Goal: Information Seeking & Learning: Check status

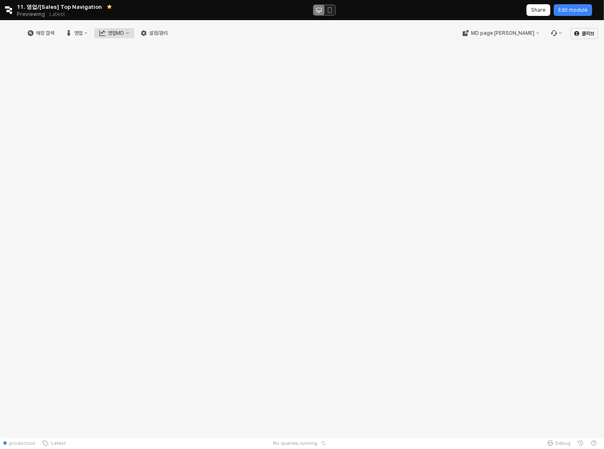
click at [124, 32] on div "영업MD" at bounding box center [116, 33] width 16 height 6
click at [212, 66] on div "RT 성과 분석" at bounding box center [201, 62] width 52 height 8
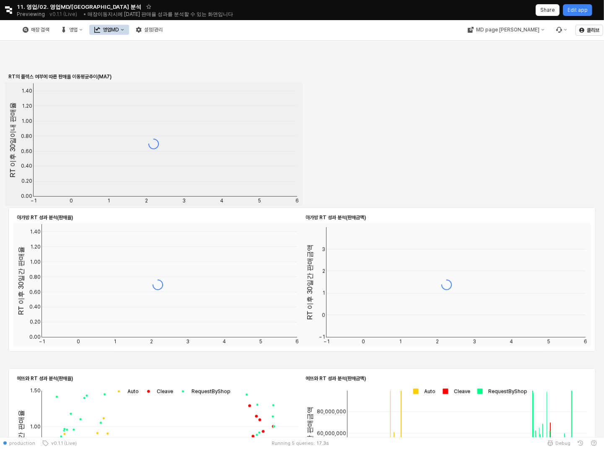
scroll to position [583, 0]
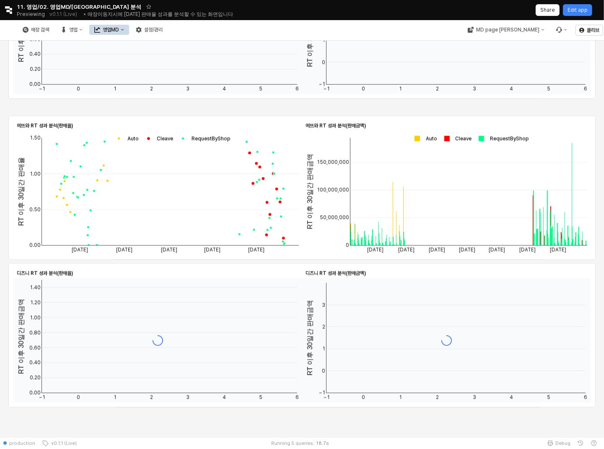
click at [493, 136] on rect "App Frame" at bounding box center [500, 138] width 54 height 8
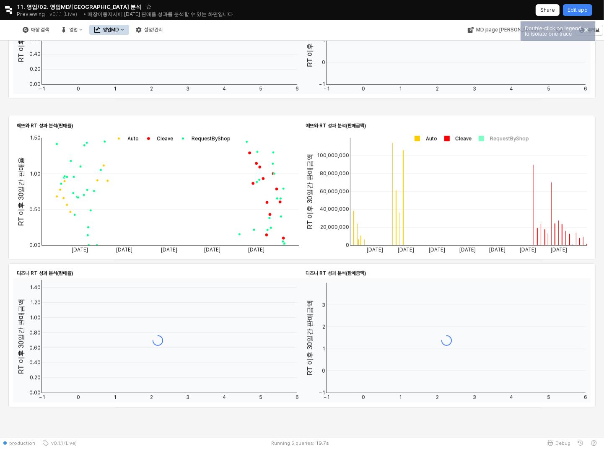
click at [493, 136] on rect "App Frame" at bounding box center [500, 138] width 54 height 8
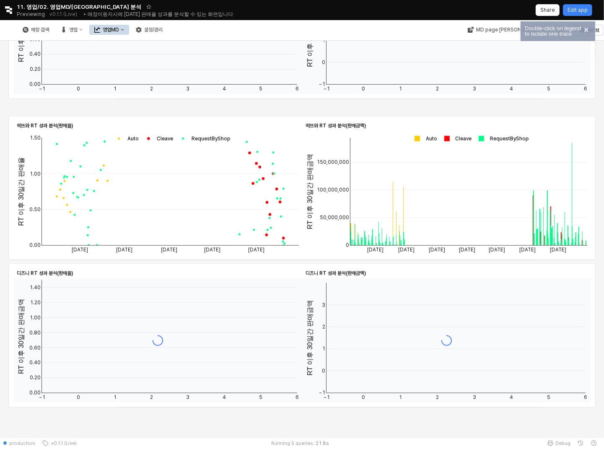
click at [493, 135] on rect "App Frame" at bounding box center [500, 138] width 54 height 8
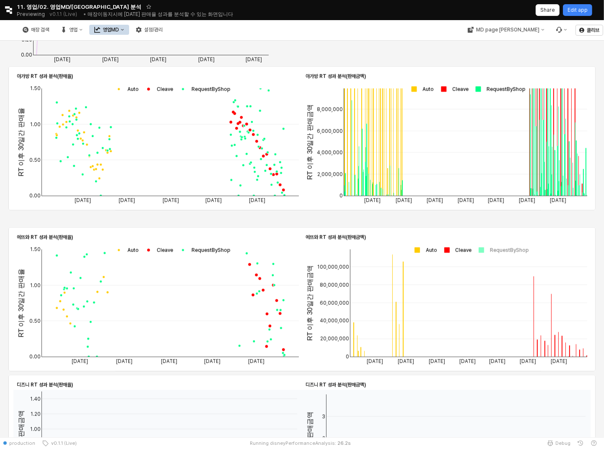
scroll to position [457, 0]
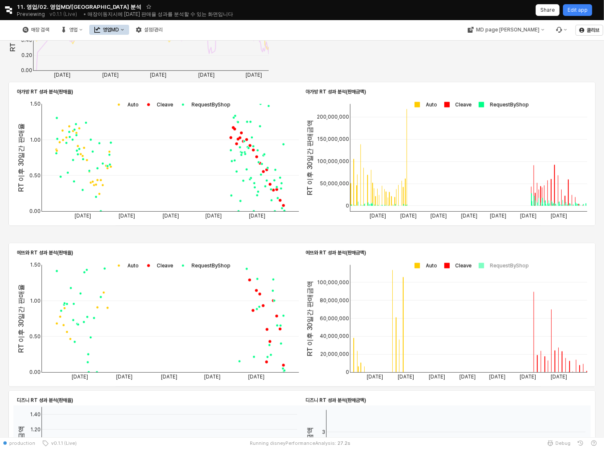
click at [495, 100] on rect "App Frame" at bounding box center [469, 104] width 120 height 12
click at [495, 102] on rect "App Frame" at bounding box center [500, 105] width 54 height 8
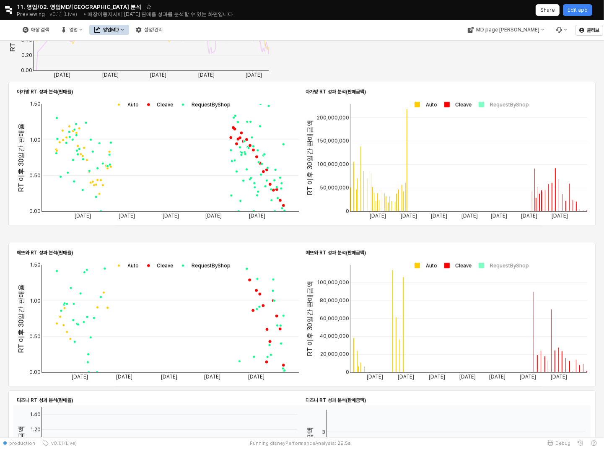
click at [496, 103] on rect "App Frame" at bounding box center [500, 105] width 54 height 8
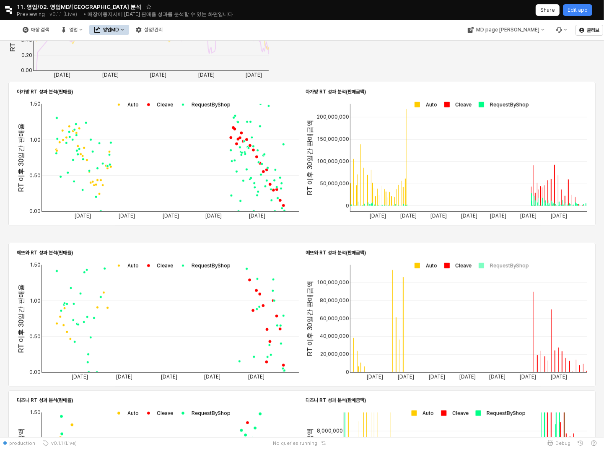
click at [496, 103] on rect "App Frame" at bounding box center [500, 105] width 54 height 8
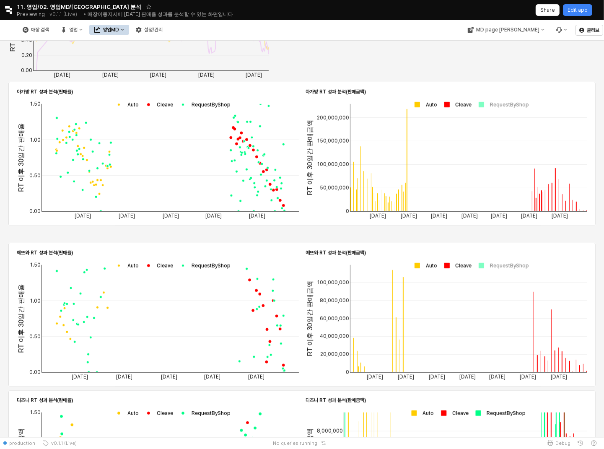
click at [496, 103] on rect "App Frame" at bounding box center [500, 105] width 54 height 8
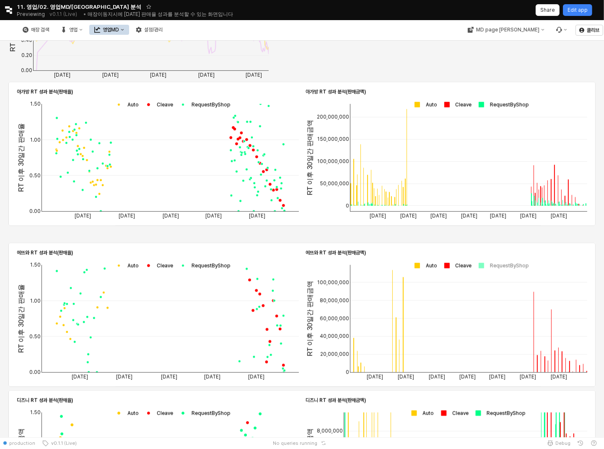
click at [209, 106] on rect "App Frame" at bounding box center [202, 105] width 54 height 8
click at [219, 105] on rect "App Frame" at bounding box center [202, 105] width 54 height 8
click at [216, 107] on rect "App Frame" at bounding box center [202, 105] width 54 height 8
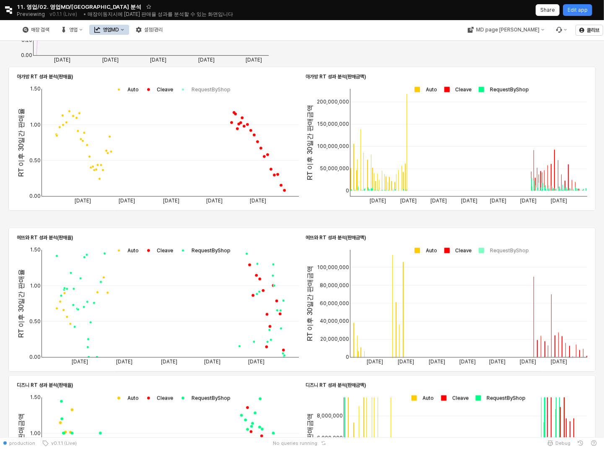
click at [485, 91] on rect "App Frame" at bounding box center [500, 89] width 54 height 8
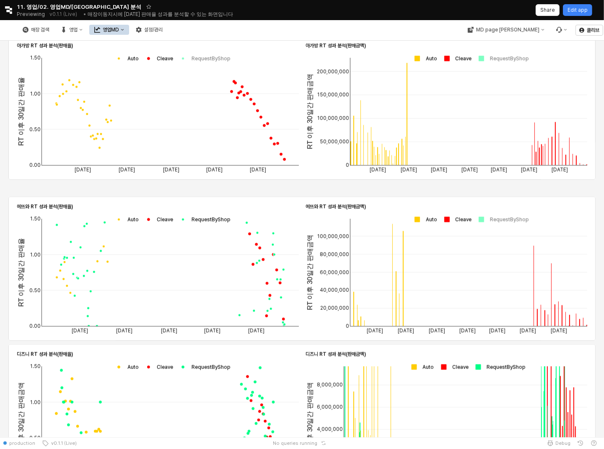
scroll to position [583, 0]
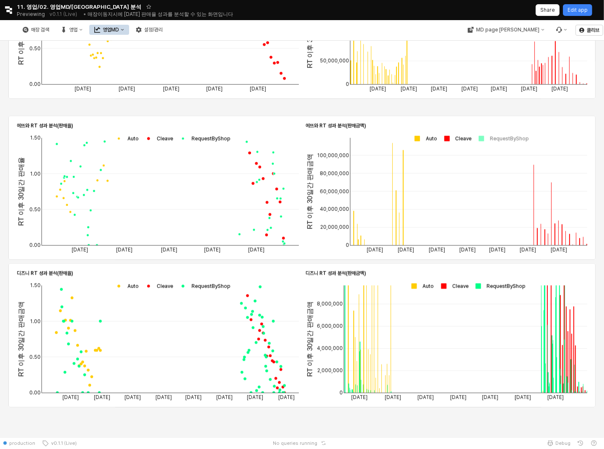
click at [217, 135] on rect "App Frame" at bounding box center [202, 138] width 54 height 8
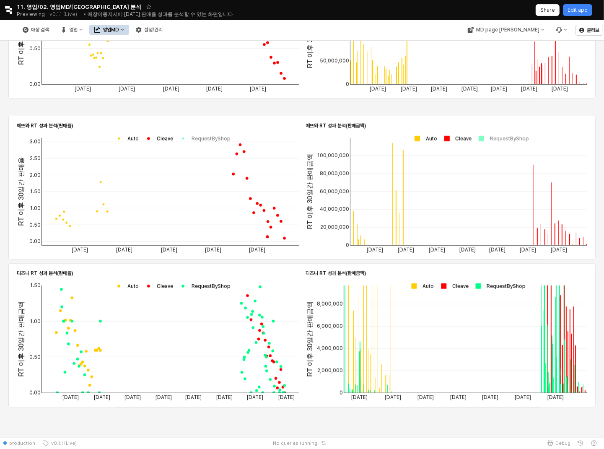
click at [496, 286] on rect "App Frame" at bounding box center [497, 286] width 54 height 8
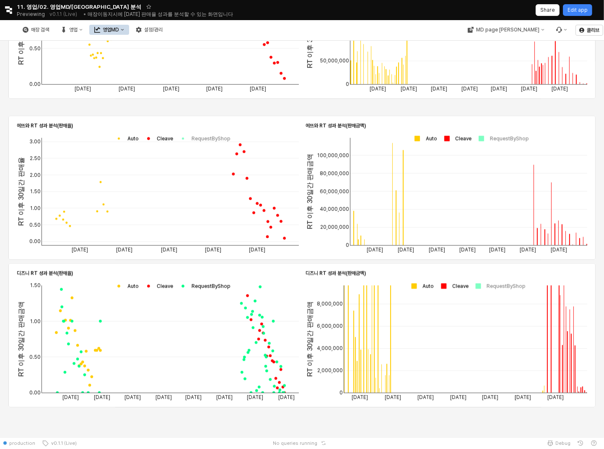
click at [222, 288] on rect "App Frame" at bounding box center [202, 286] width 54 height 8
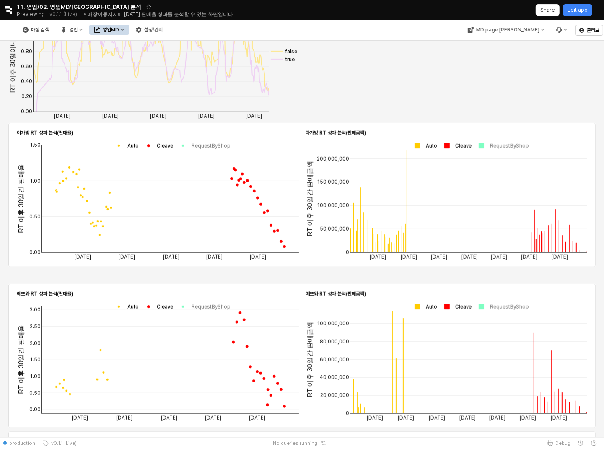
scroll to position [416, 0]
